Goal: Task Accomplishment & Management: Complete application form

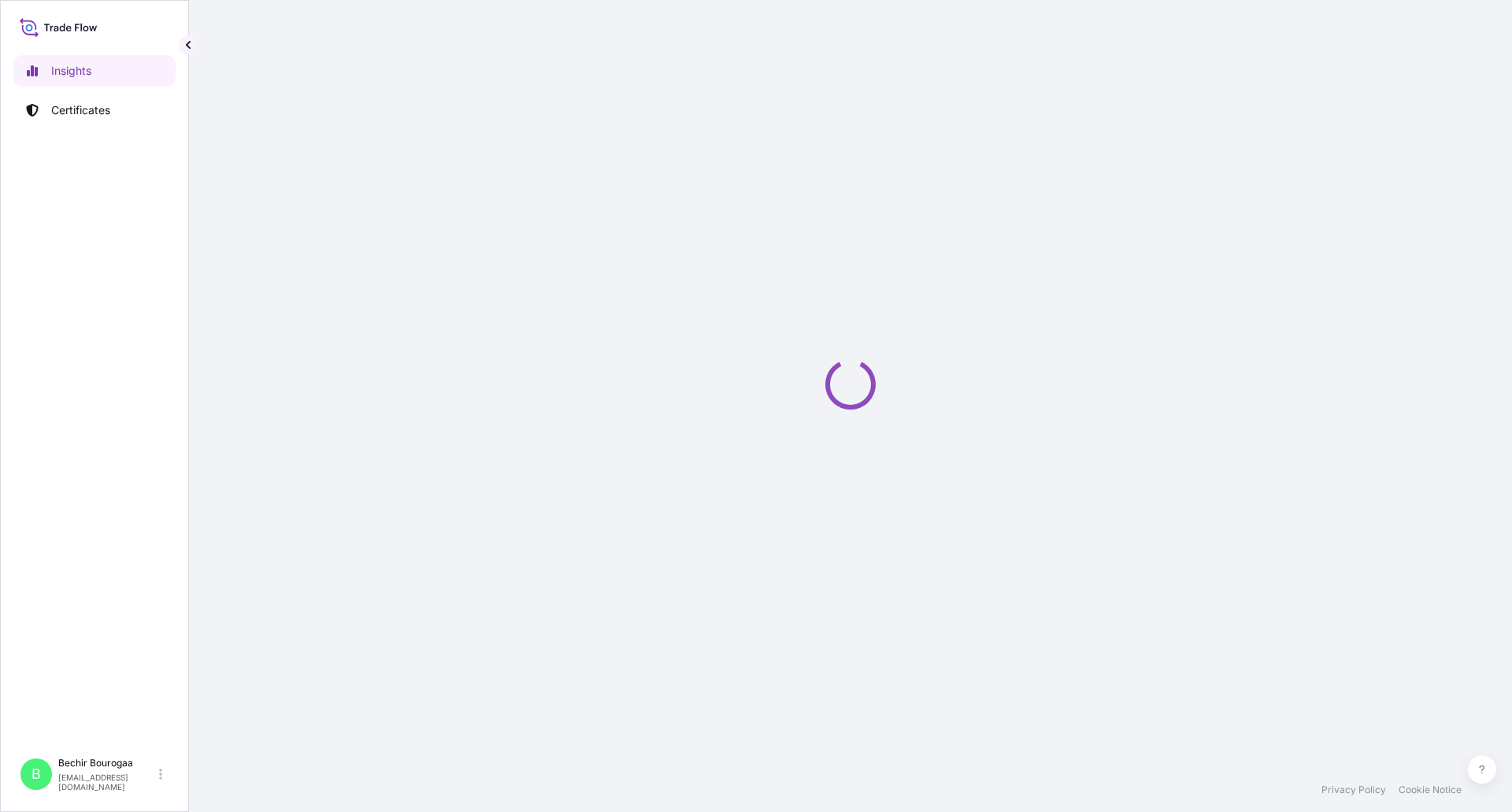
select select "2025"
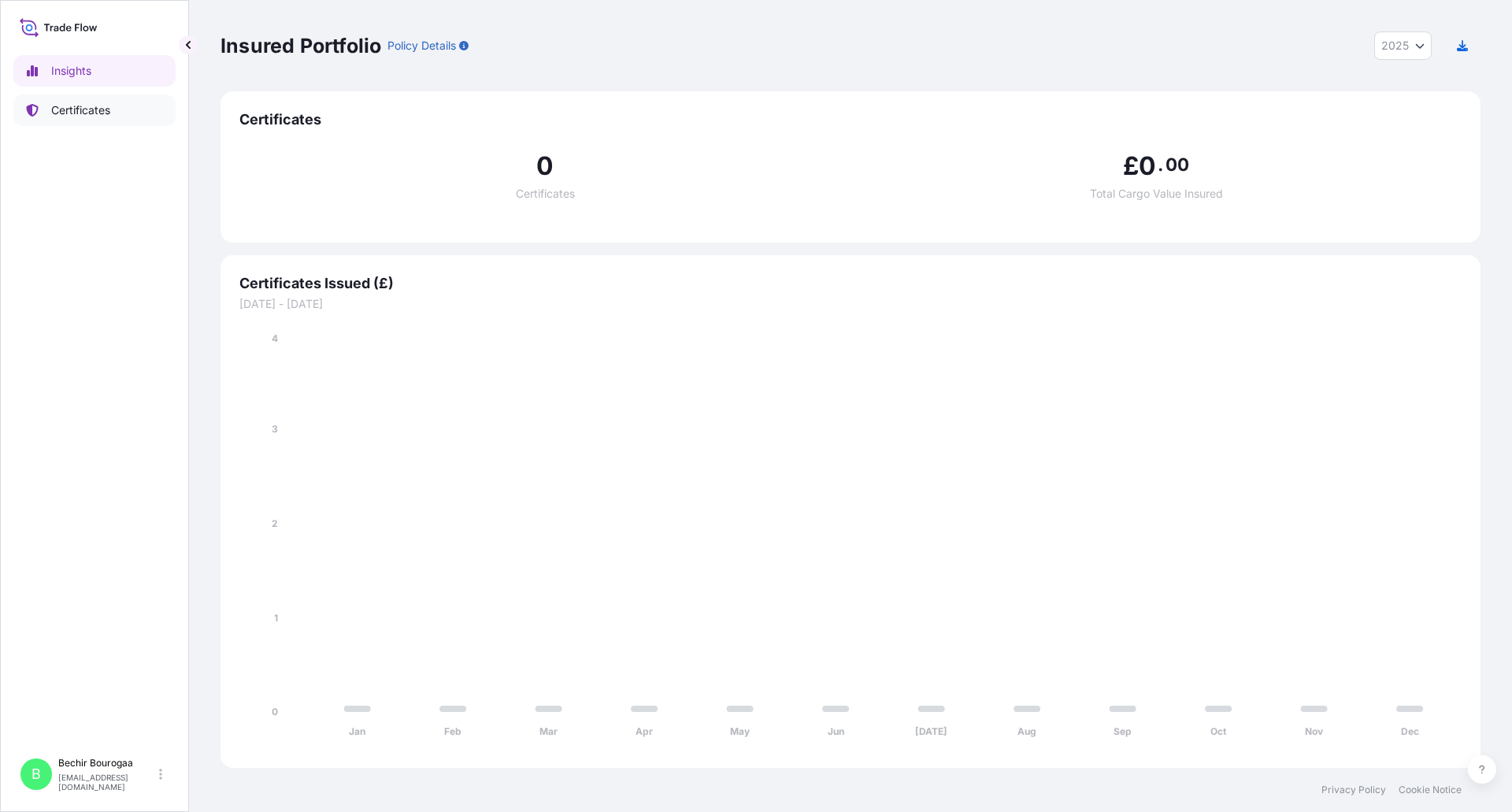
click at [74, 106] on p "Certificates" at bounding box center [80, 110] width 59 height 16
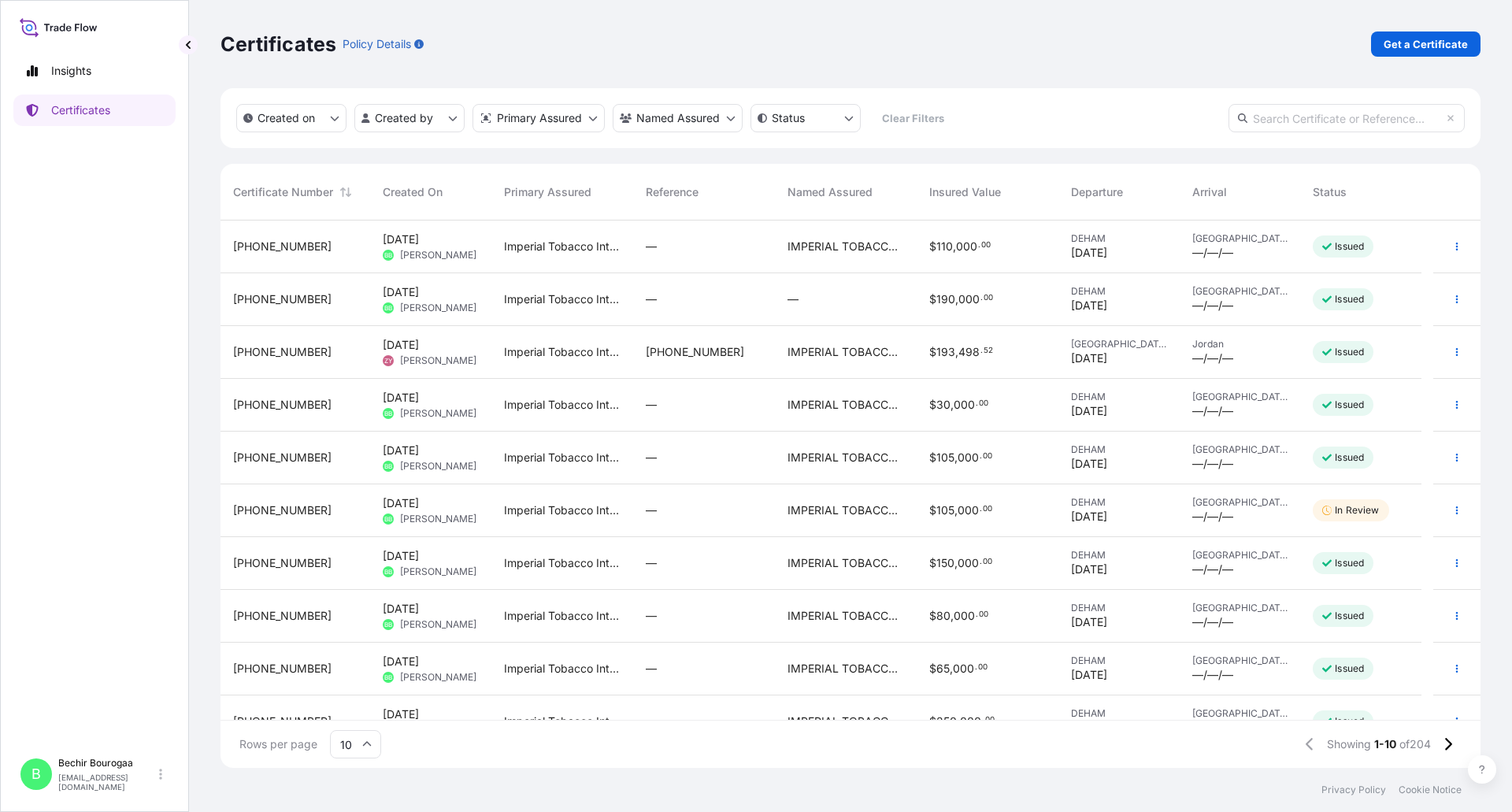
click at [714, 241] on div "—" at bounding box center [705, 246] width 117 height 16
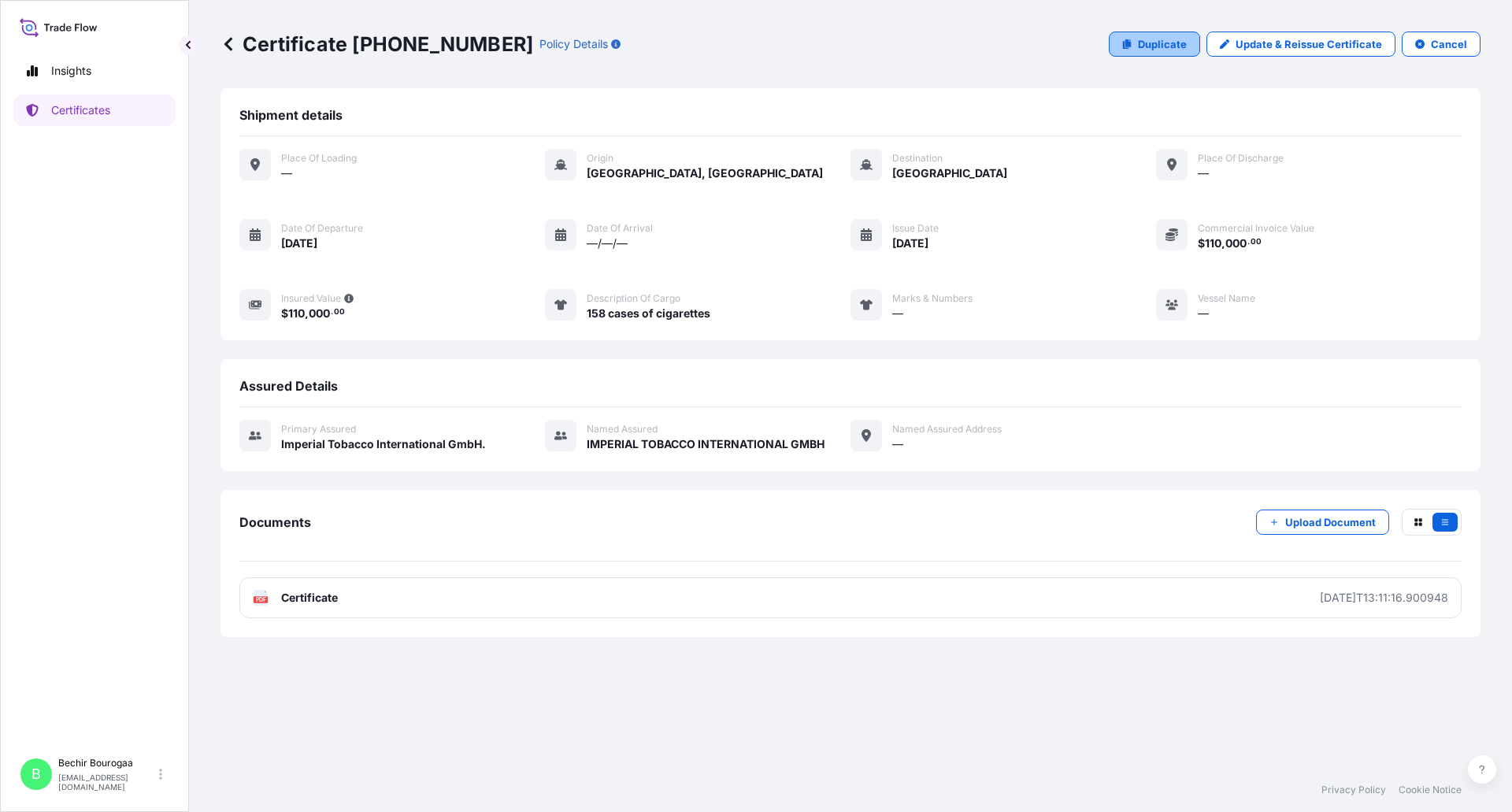
click at [1139, 37] on link "Duplicate" at bounding box center [1155, 43] width 91 height 25
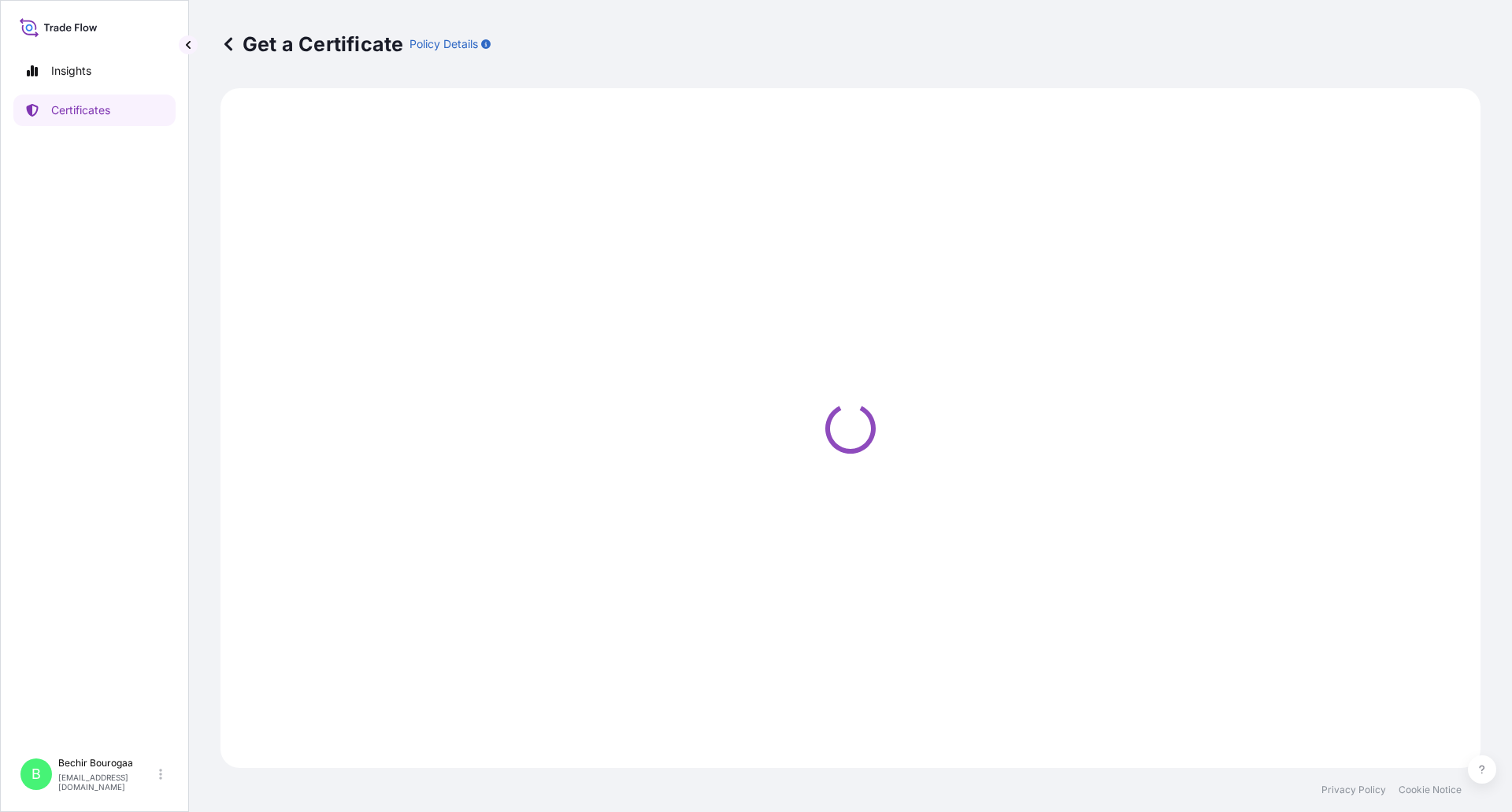
select select "Sea"
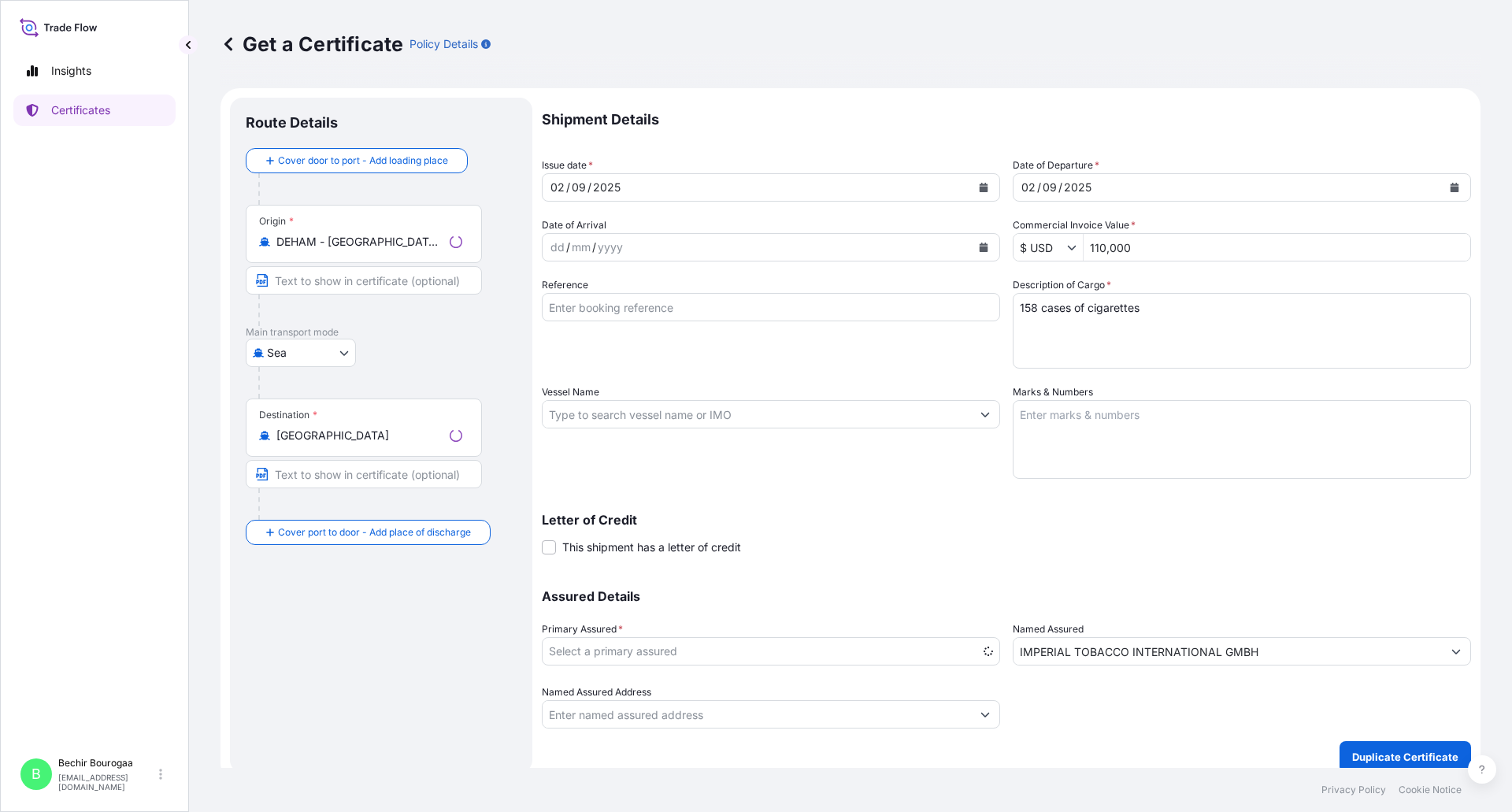
select select "31693"
click at [343, 356] on body "Insights Certificates B Bechir Bourogaa [EMAIL_ADDRESS][DOMAIN_NAME] Get a Cert…" at bounding box center [756, 406] width 1512 height 812
click at [292, 389] on div "Air" at bounding box center [301, 394] width 98 height 28
select select "Air"
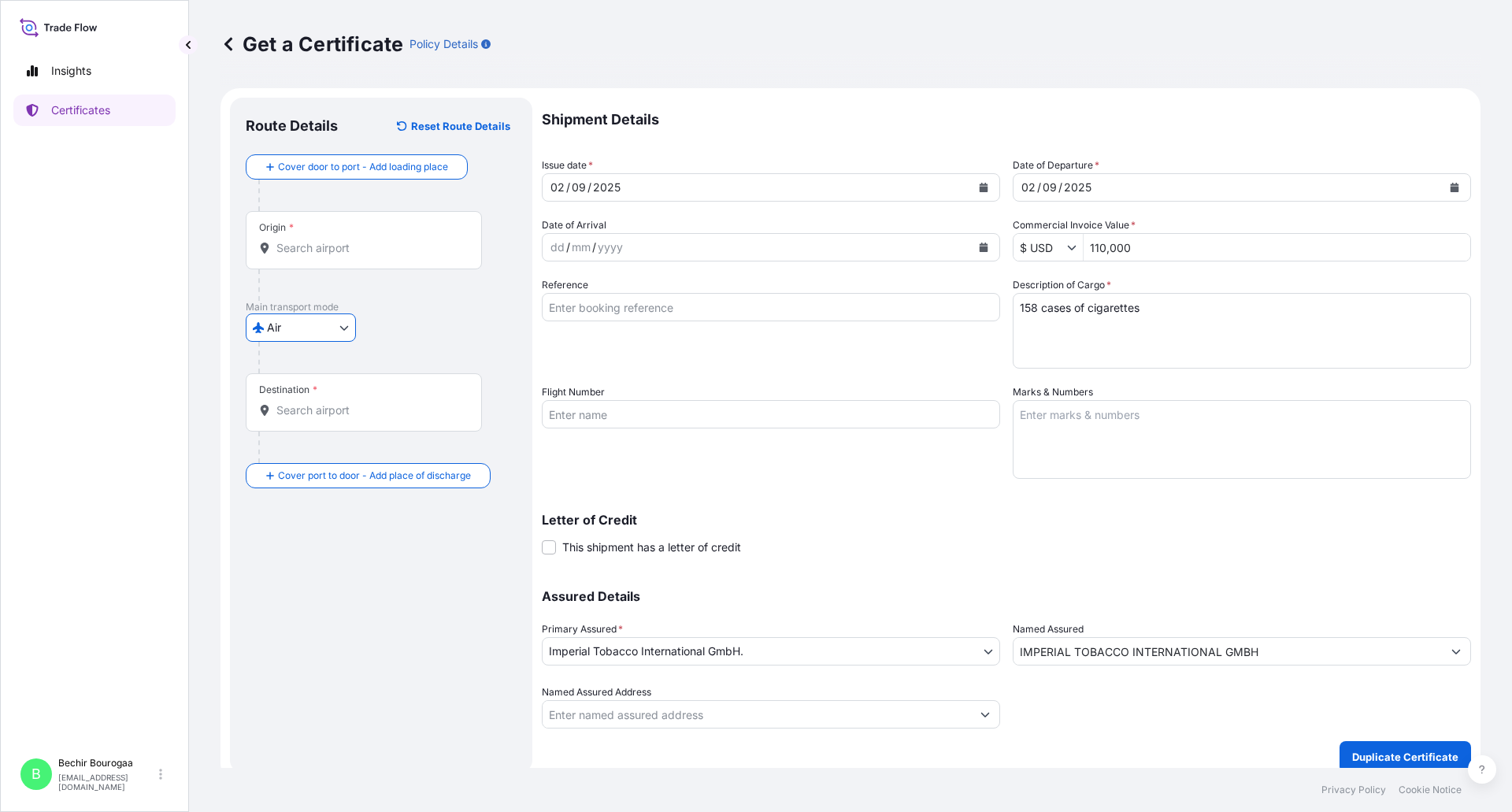
click at [313, 246] on input "Origin *" at bounding box center [369, 248] width 186 height 16
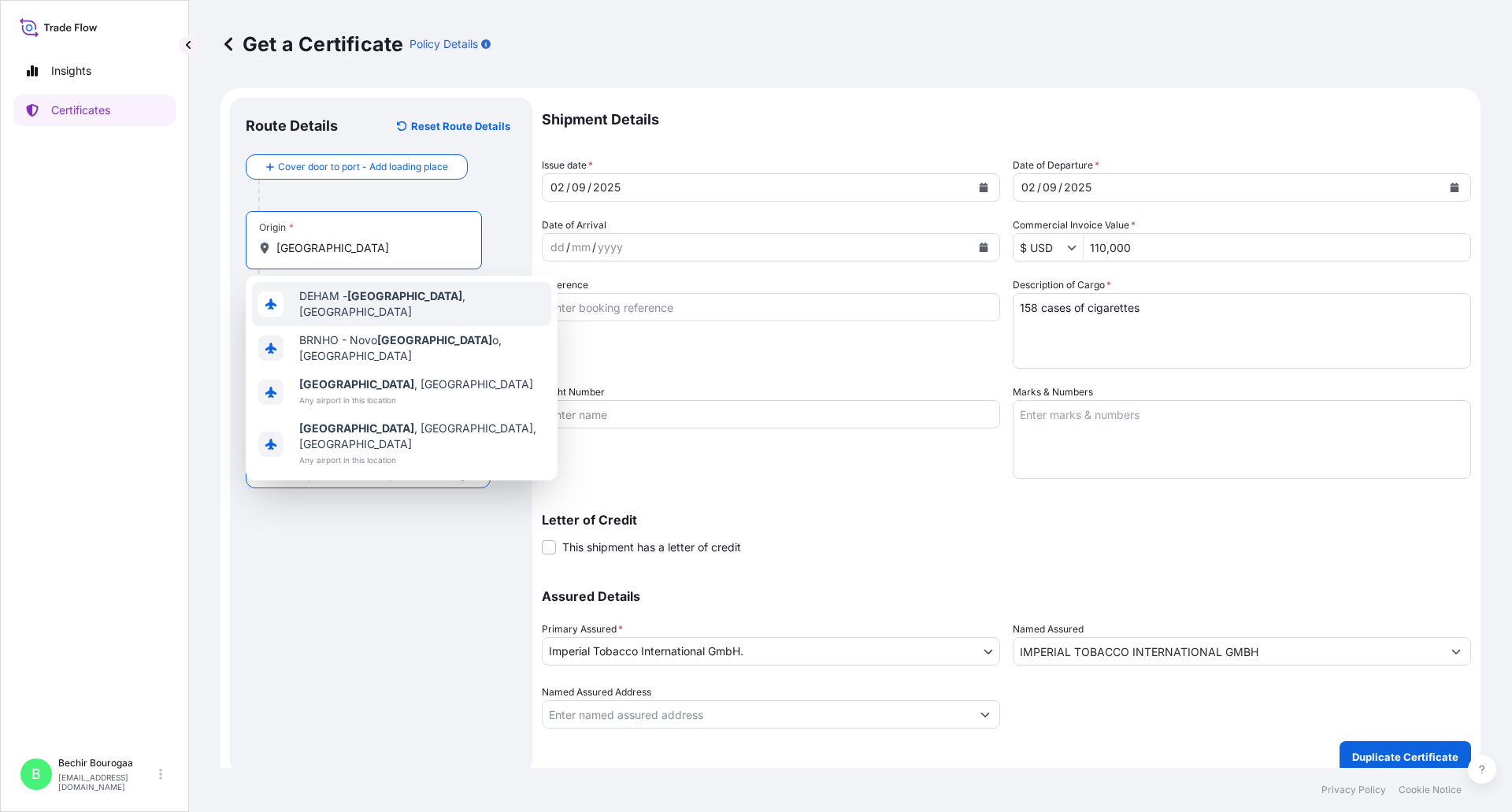
click at [316, 308] on span "DEHAM - [GEOGRAPHIC_DATA] , [GEOGRAPHIC_DATA]" at bounding box center [422, 304] width 246 height 31
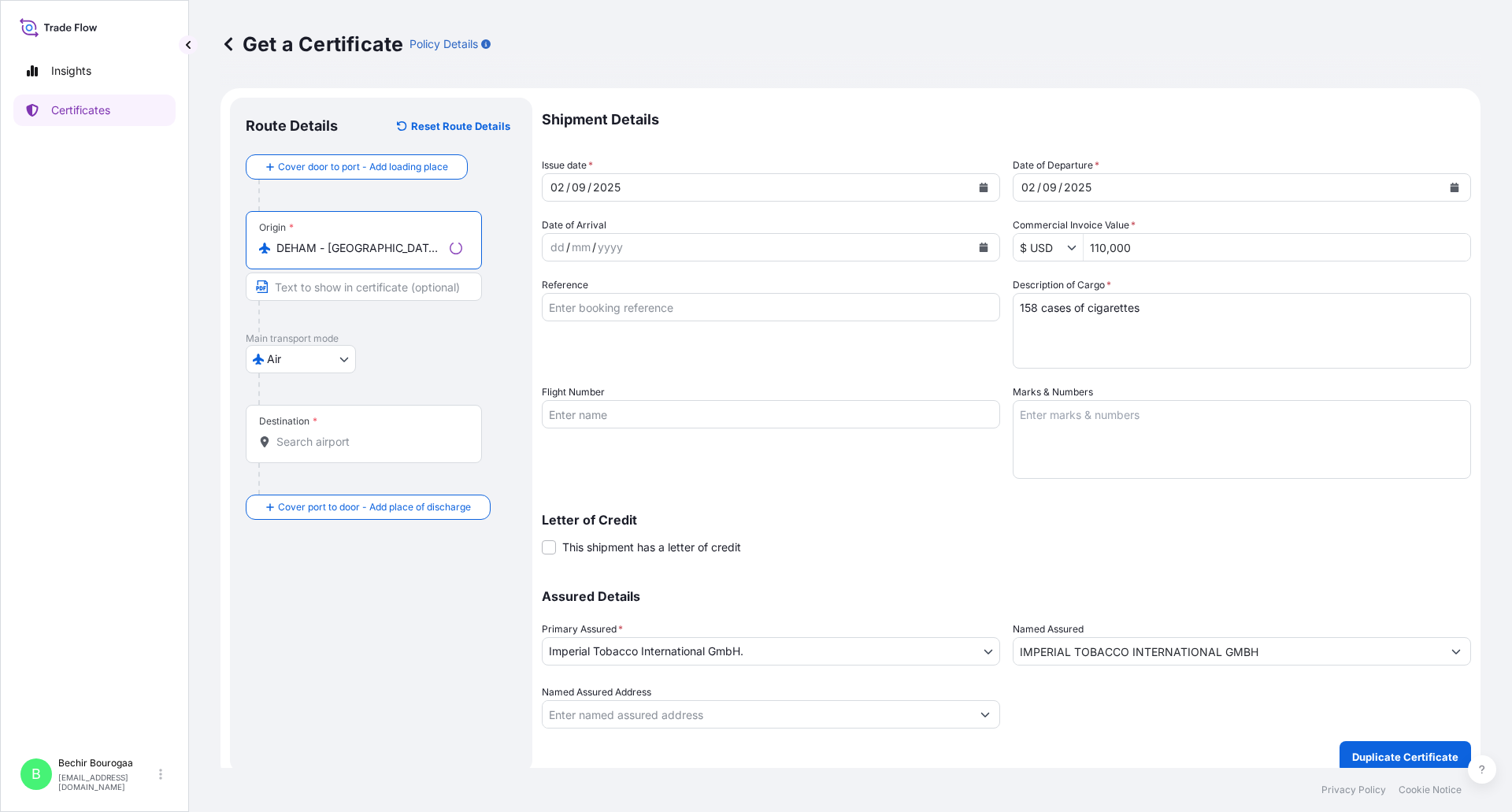
type input "DEHAM - [GEOGRAPHIC_DATA], [GEOGRAPHIC_DATA]"
click at [327, 437] on input "Destination *" at bounding box center [369, 441] width 186 height 16
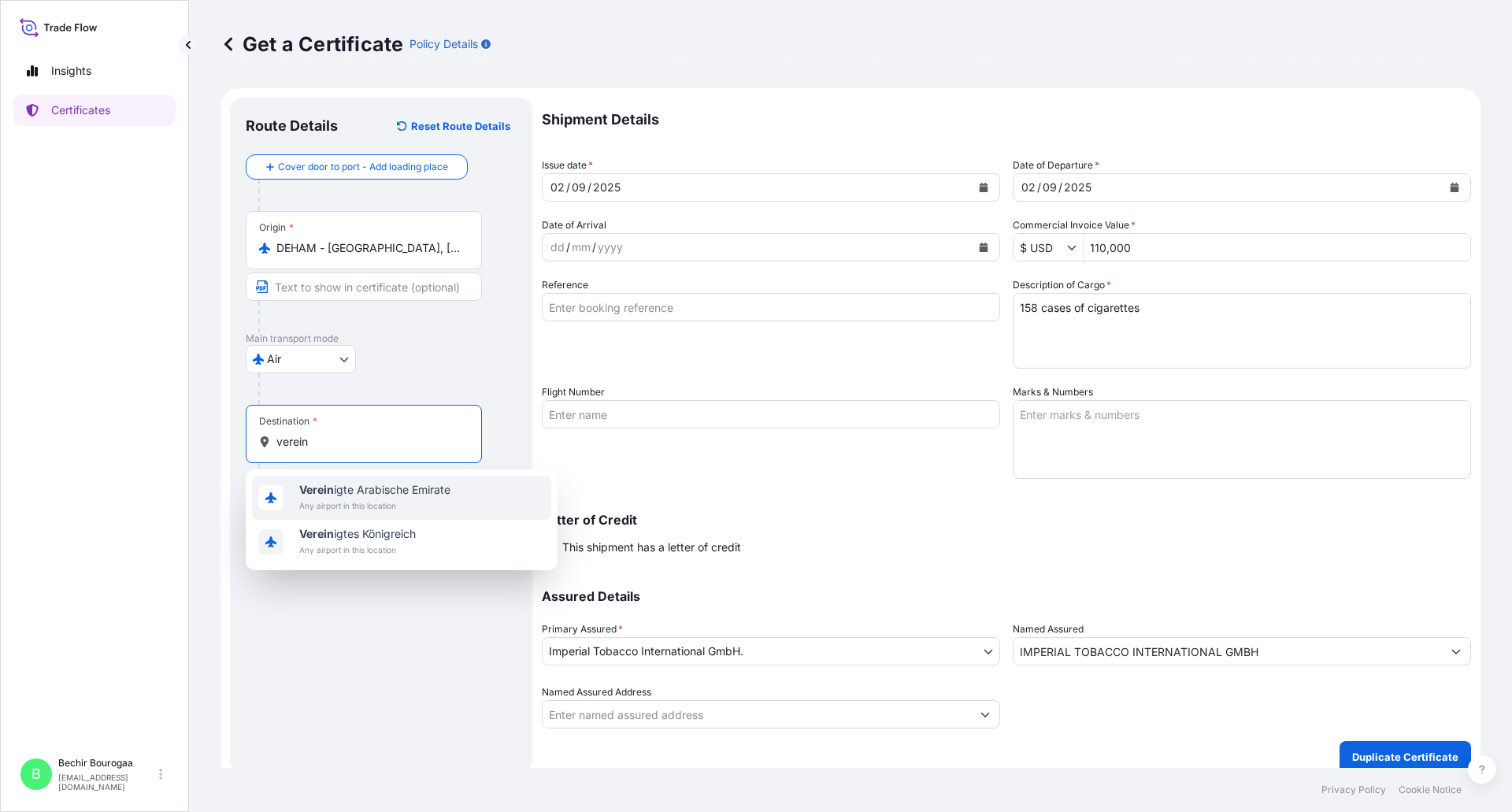
click at [332, 493] on b "Verein" at bounding box center [316, 489] width 35 height 13
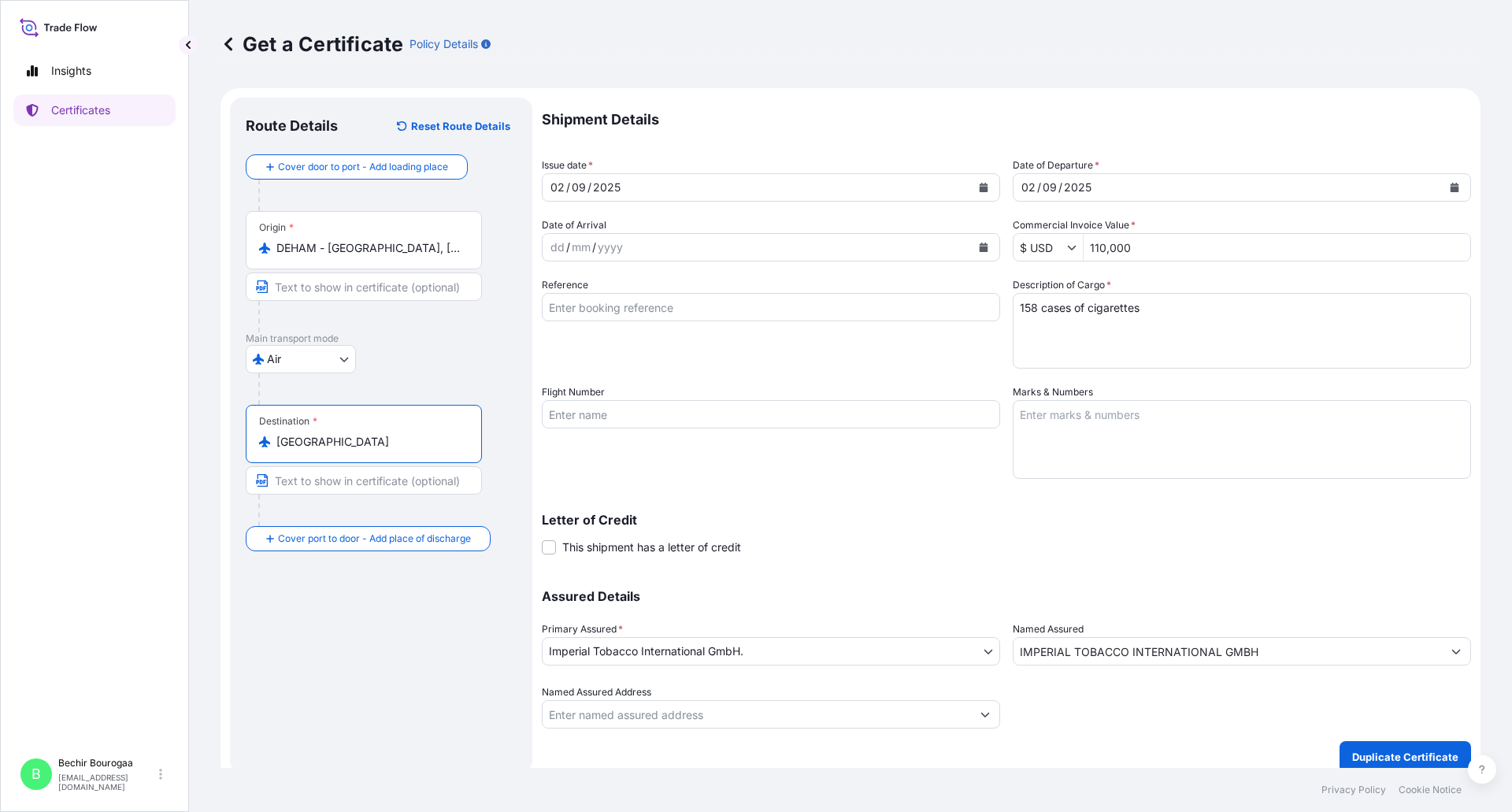
type input "[GEOGRAPHIC_DATA]"
click at [333, 580] on div "Route Details Reset Route Details Cover door to port - Add loading place Place …" at bounding box center [381, 435] width 271 height 643
click at [980, 185] on icon "Calendar" at bounding box center [984, 188] width 8 height 9
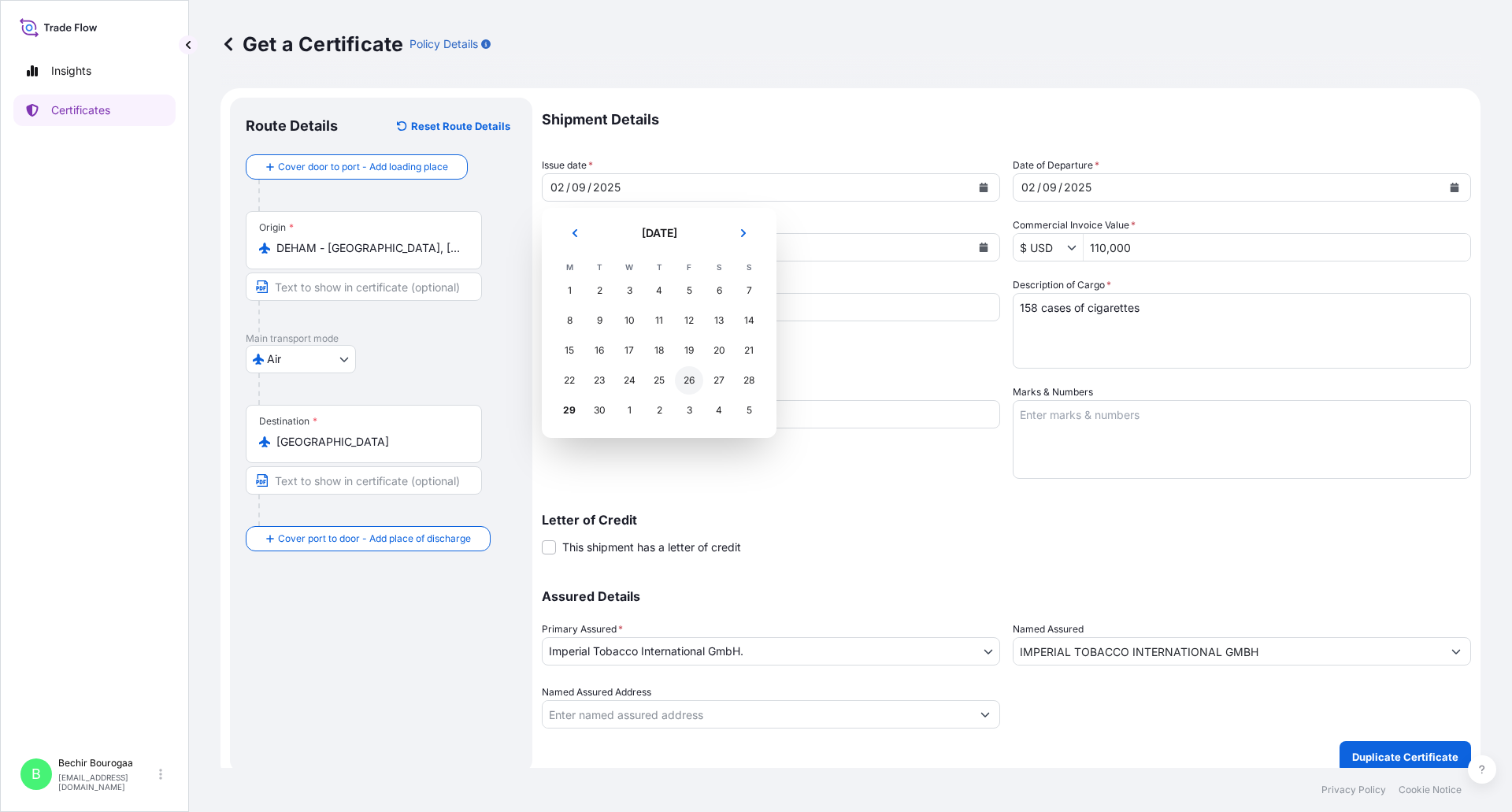
click at [689, 386] on div "26" at bounding box center [690, 380] width 28 height 28
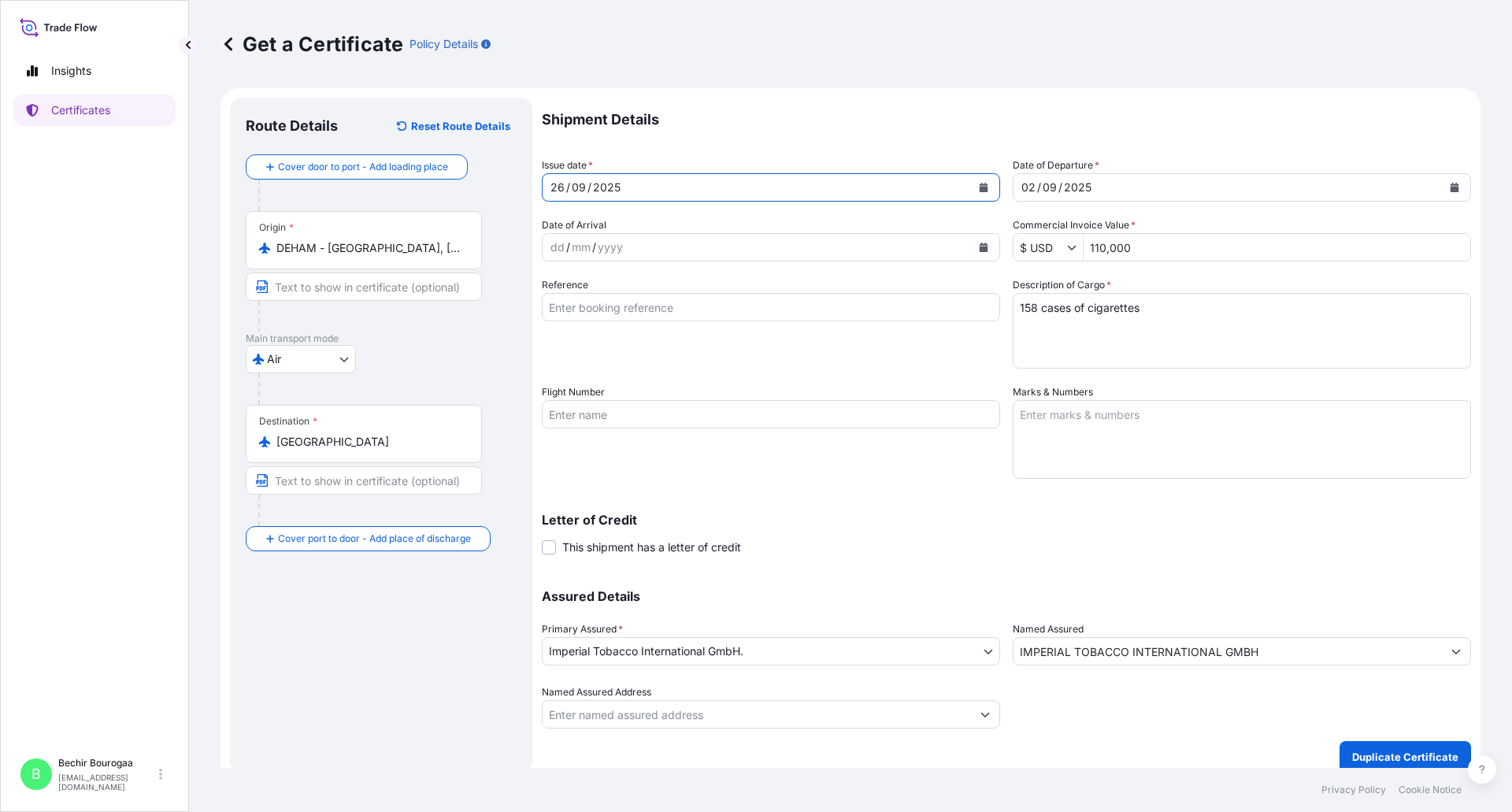
click at [1442, 193] on button "Calendar" at bounding box center [1454, 187] width 25 height 25
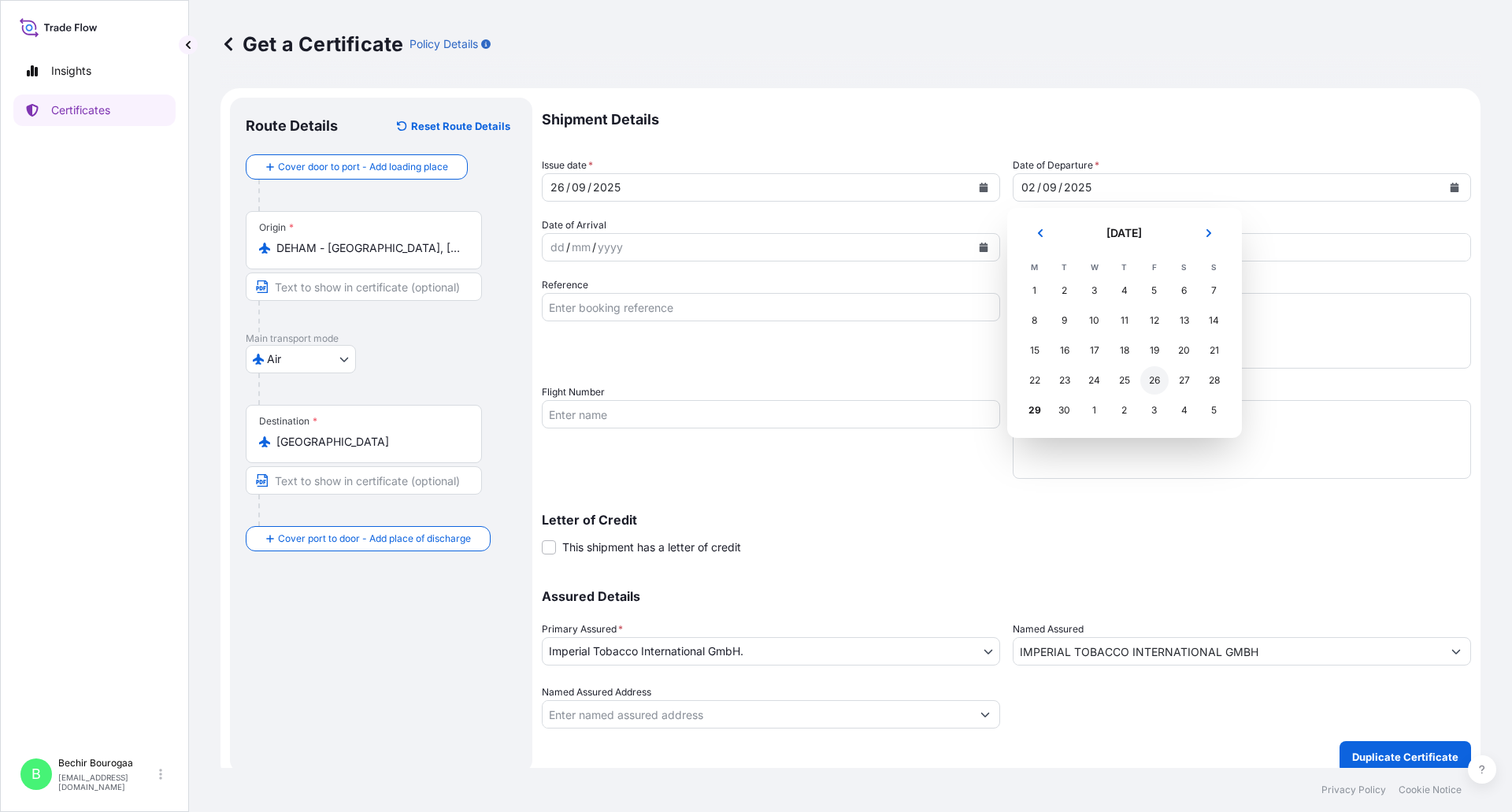
click at [1146, 385] on div "26" at bounding box center [1155, 380] width 28 height 28
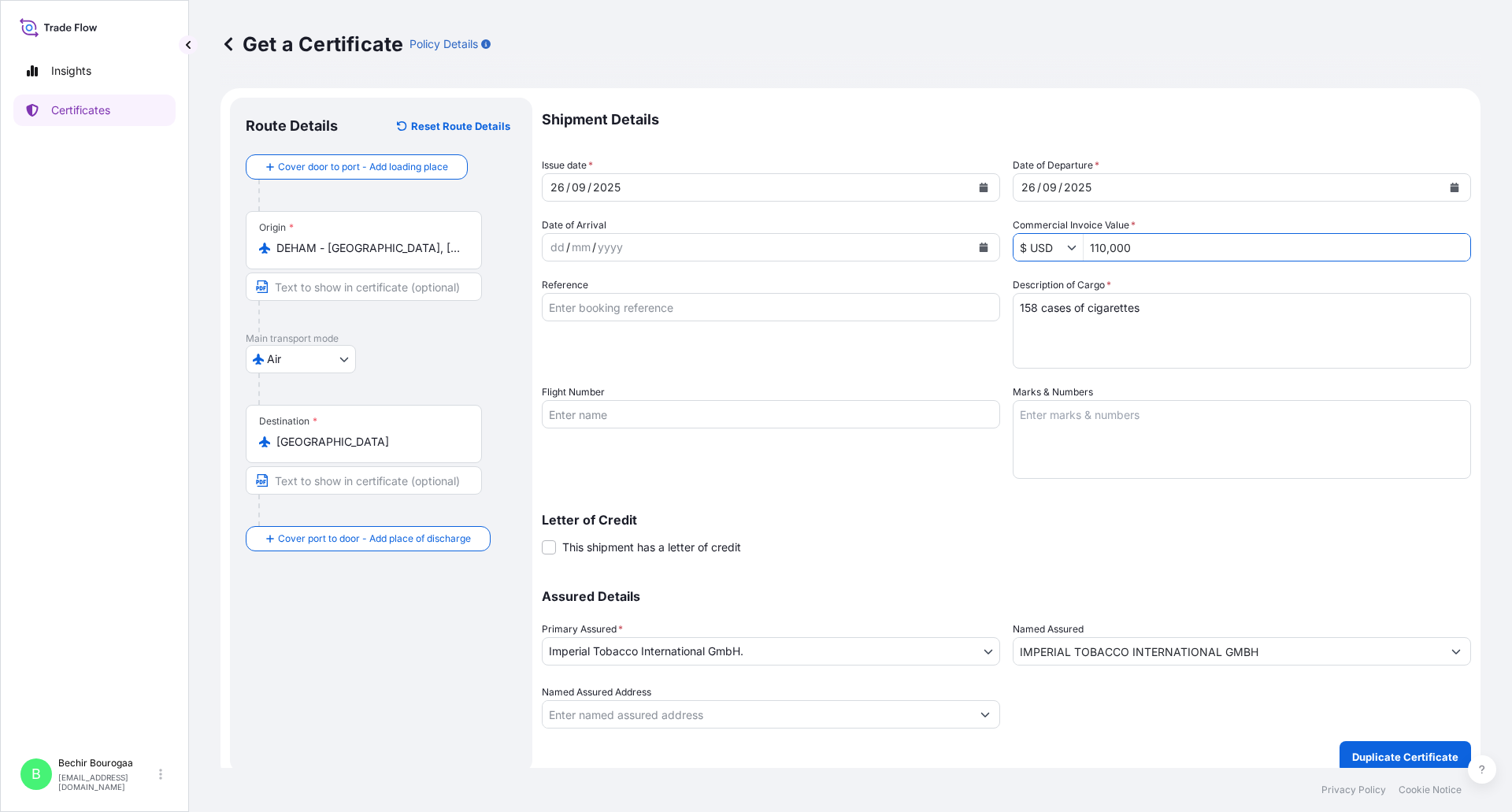
drag, startPoint x: 1145, startPoint y: 241, endPoint x: 1012, endPoint y: 243, distance: 133.0
click at [1014, 250] on div "$ USD 110,000" at bounding box center [1242, 247] width 458 height 28
type input "52,000"
click at [1087, 328] on textarea "158 cases of cigarettes" at bounding box center [1242, 331] width 458 height 75
drag, startPoint x: 1030, startPoint y: 306, endPoint x: 948, endPoint y: 317, distance: 82.7
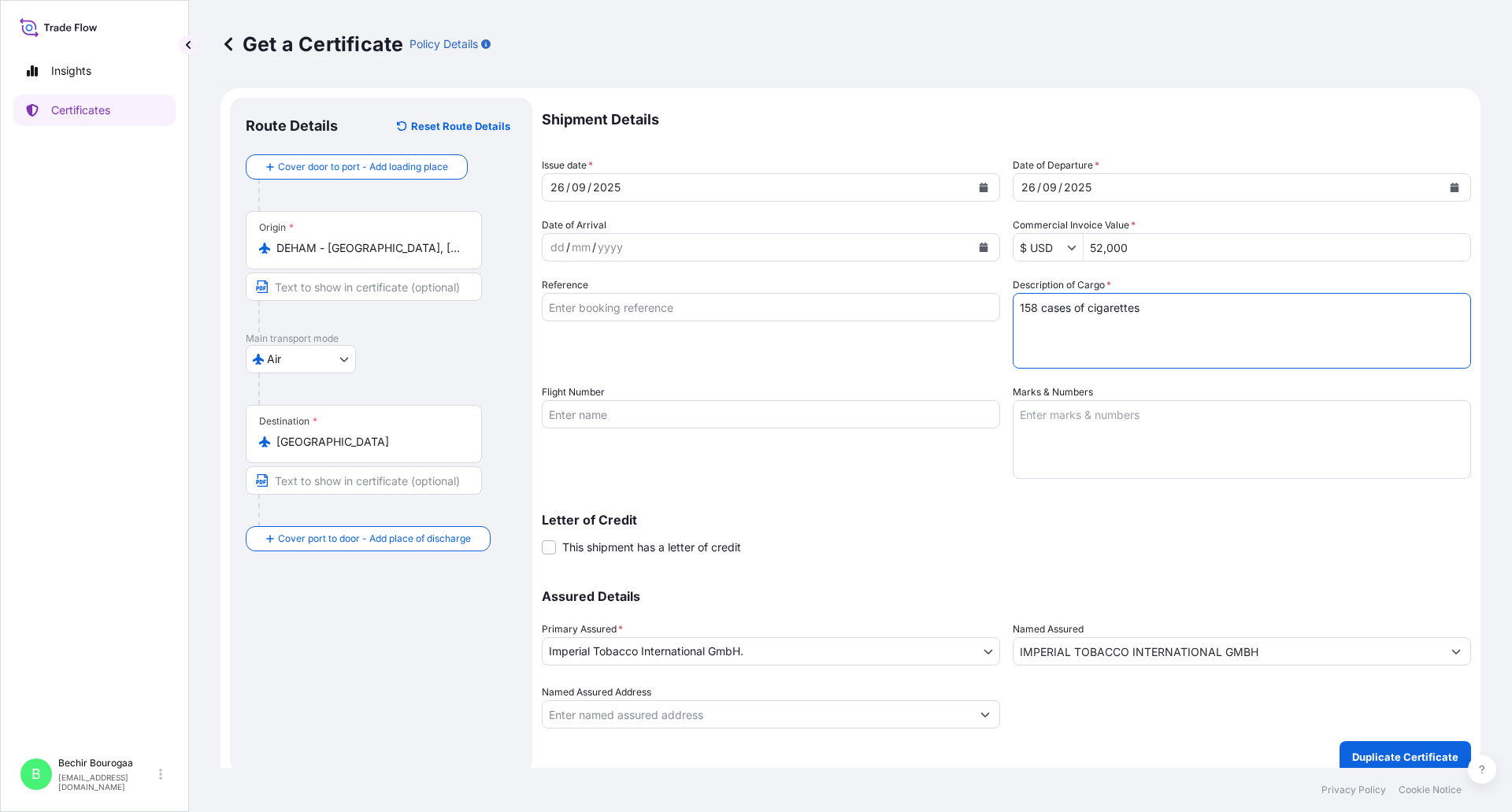
click at [948, 317] on div "Shipment Details Issue date * [DATE] Date of Departure * [DATE] Date of Arrival…" at bounding box center [1006, 413] width 929 height 631
type textarea "90 cases of cigarettes"
click at [1283, 582] on div "Assured Details Primary Assured * Imperial Tobacco International GmbH. Imperial…" at bounding box center [1006, 649] width 929 height 157
click at [1381, 760] on p "Duplicate Certificate" at bounding box center [1405, 756] width 107 height 16
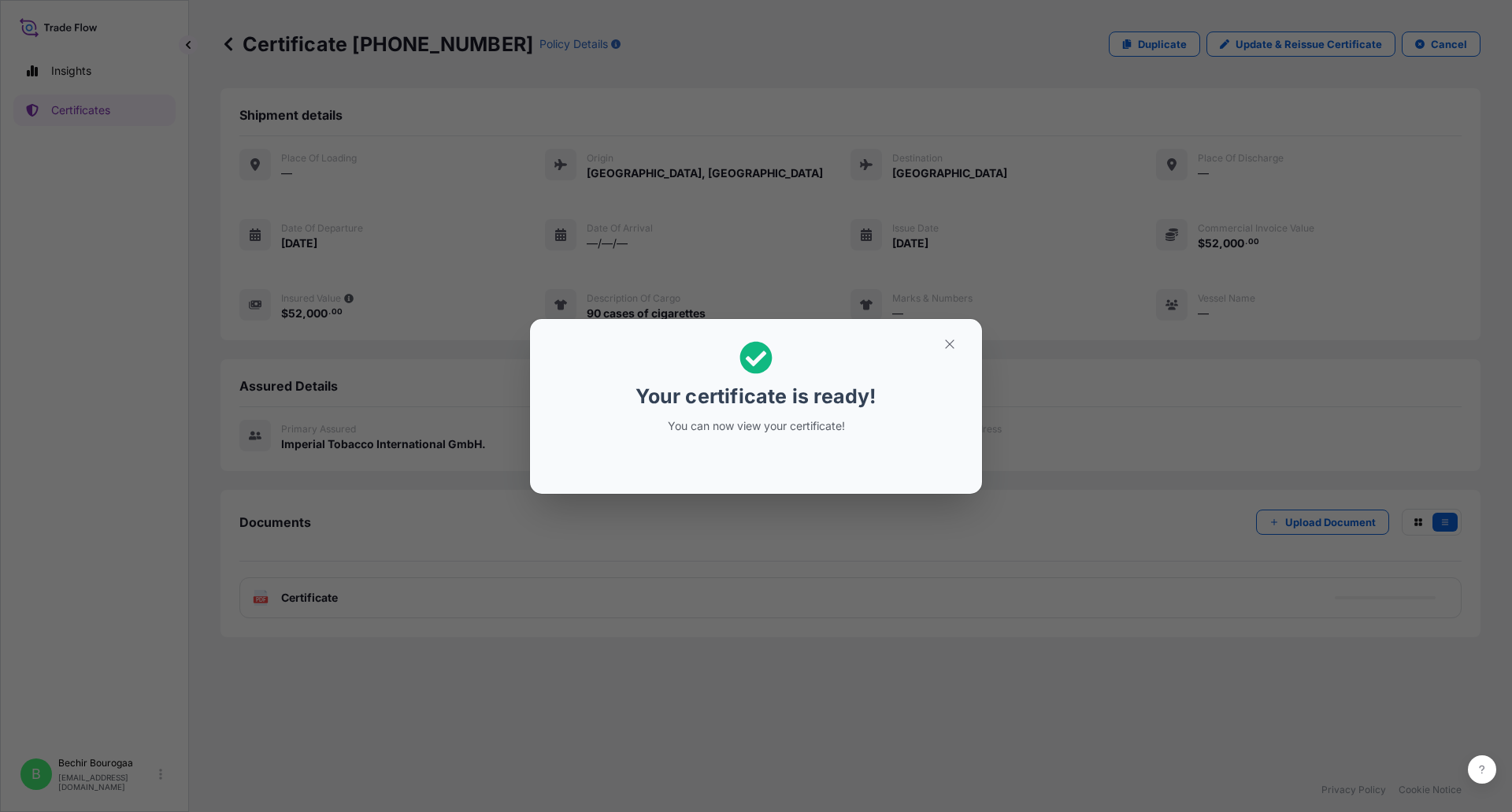
click at [828, 548] on div "Your certificate is ready! You can now view your certificate!" at bounding box center [756, 406] width 1512 height 812
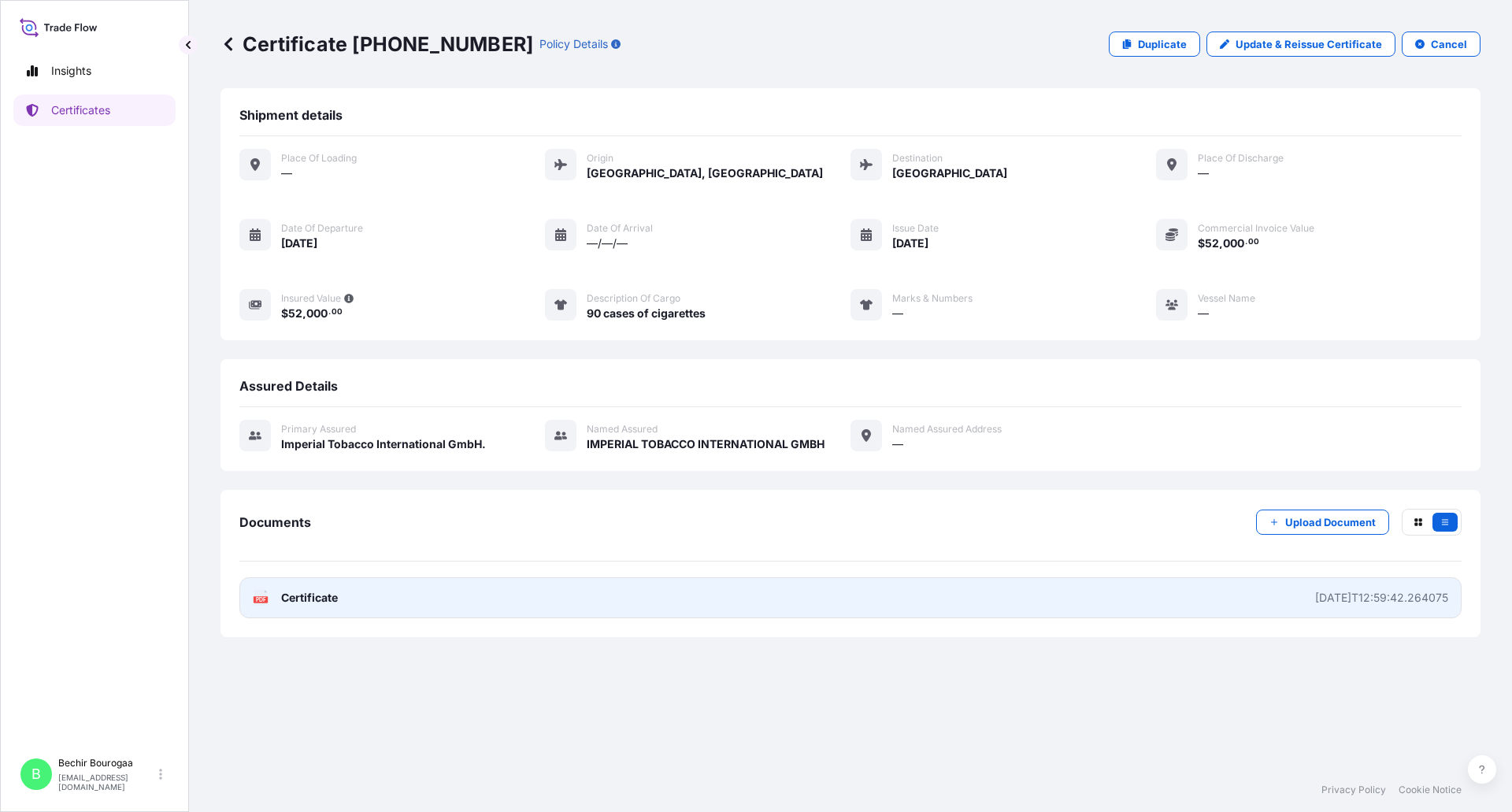
click at [512, 604] on link "PDF Certificate [DATE]T12:59:42.264075" at bounding box center [851, 597] width 1222 height 41
